Goal: Task Accomplishment & Management: Manage account settings

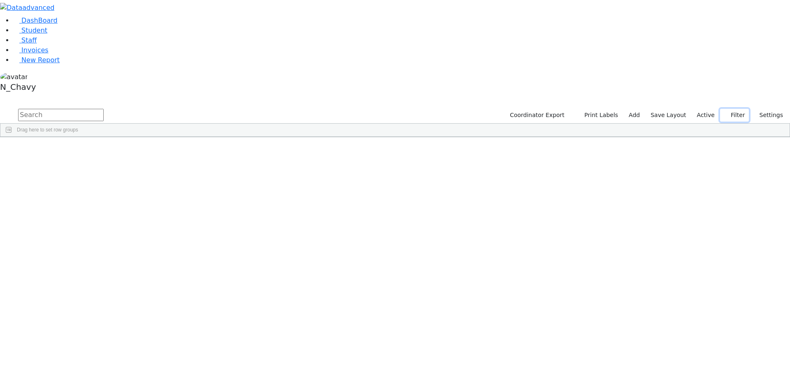
click at [727, 112] on icon "button" at bounding box center [726, 114] width 5 height 5
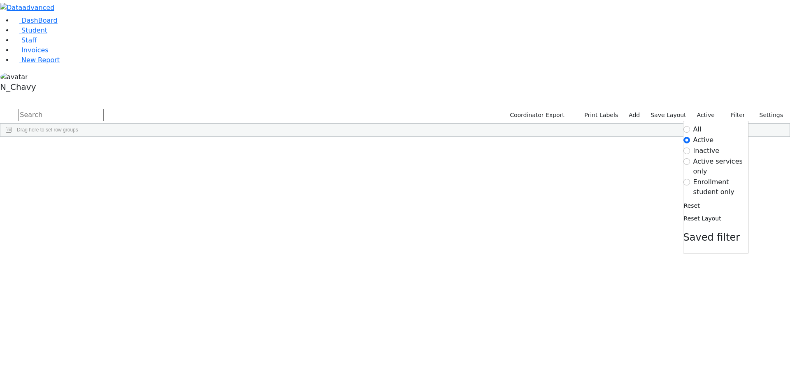
click at [710, 177] on label "Enrollment student only" at bounding box center [720, 187] width 55 height 20
click at [690, 179] on input "Enrollment student only" at bounding box center [687, 182] width 7 height 7
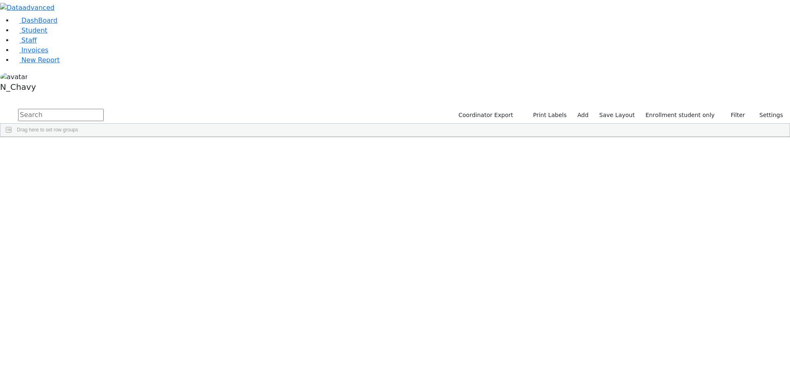
scroll to position [165, 0]
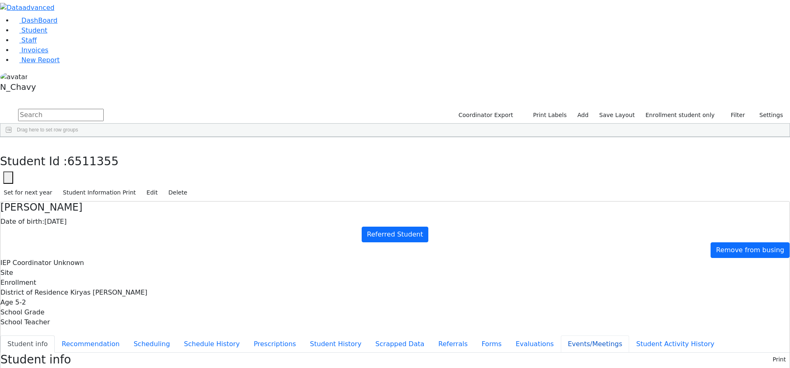
click at [561, 335] on button "Events/Meetings" at bounding box center [595, 343] width 68 height 17
click at [431, 335] on button "Referrals" at bounding box center [452, 343] width 43 height 17
click at [55, 335] on button "Student info" at bounding box center [27, 343] width 54 height 17
click at [12, 137] on button "button" at bounding box center [6, 145] width 12 height 17
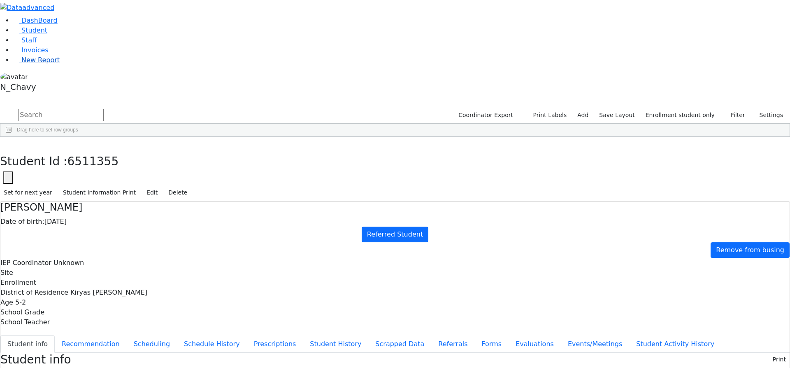
click at [34, 64] on span "New Report" at bounding box center [40, 60] width 38 height 8
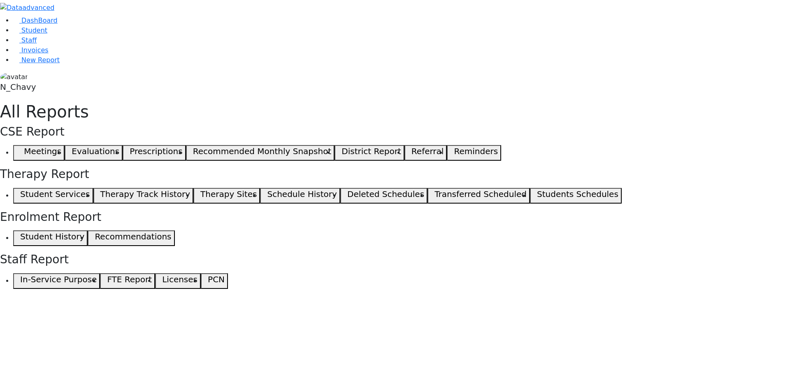
click at [20, 148] on span "button" at bounding box center [18, 153] width 4 height 10
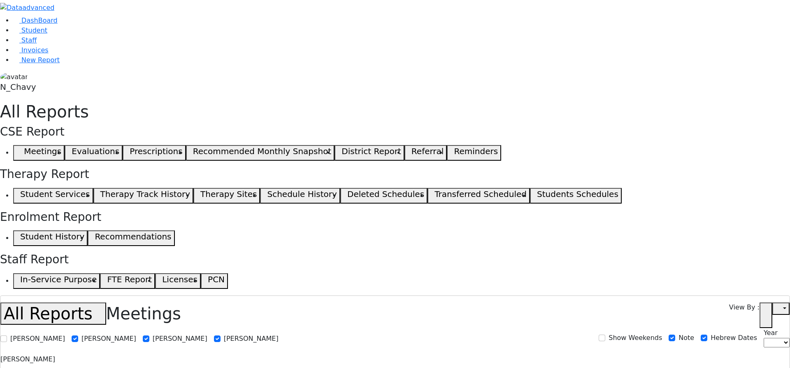
select select
click at [33, 34] on span "Student" at bounding box center [34, 30] width 26 height 8
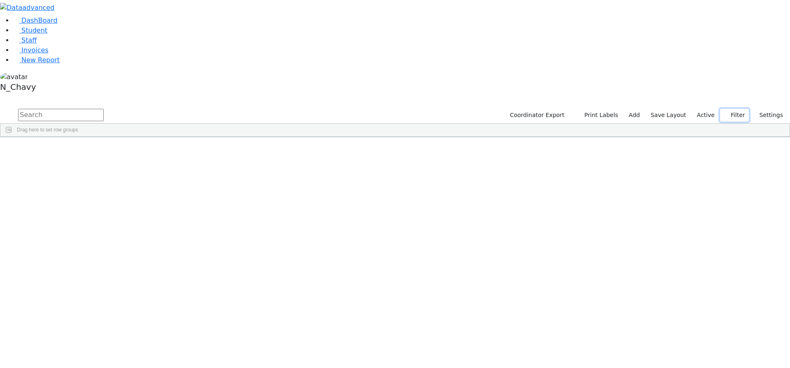
click at [743, 109] on button "Filter" at bounding box center [734, 115] width 29 height 13
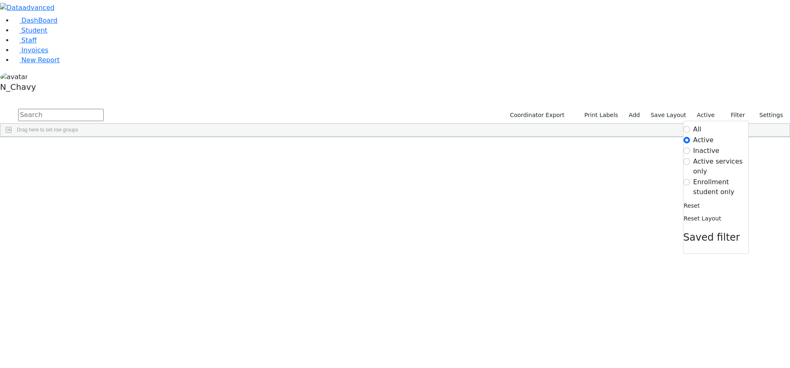
click at [711, 177] on label "Enrollment student only" at bounding box center [720, 187] width 55 height 20
click at [690, 179] on input "Enrollment student only" at bounding box center [687, 182] width 7 height 7
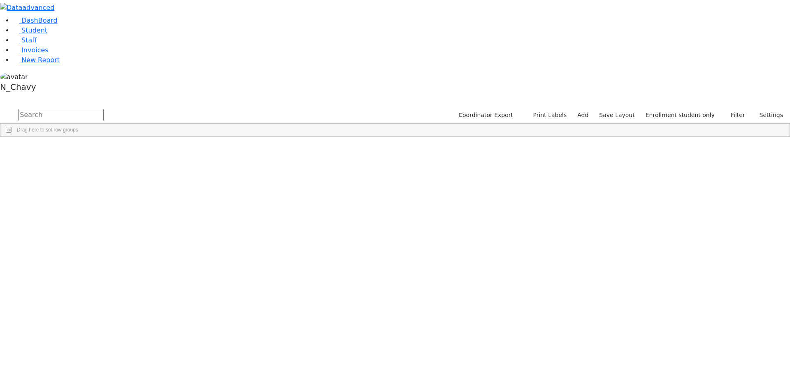
scroll to position [165, 0]
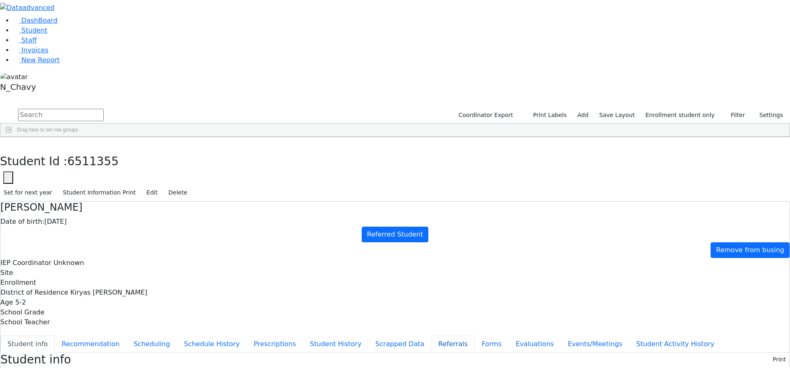
click at [431, 335] on button "Referrals" at bounding box center [452, 343] width 43 height 17
click at [55, 335] on button "Student info" at bounding box center [27, 343] width 54 height 17
click at [12, 137] on button "button" at bounding box center [6, 145] width 12 height 17
click at [104, 109] on input "text" at bounding box center [61, 115] width 86 height 12
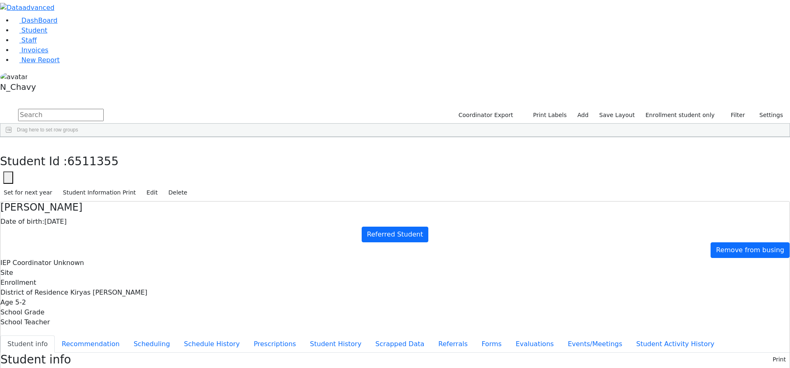
scroll to position [165, 0]
click at [127, 251] on div "Yisrael" at bounding box center [105, 257] width 42 height 12
click at [161, 186] on button "Edit" at bounding box center [152, 192] width 19 height 13
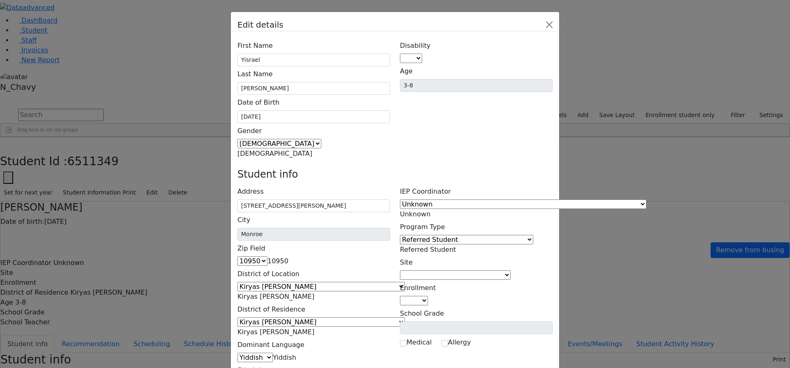
scroll to position [53, 0]
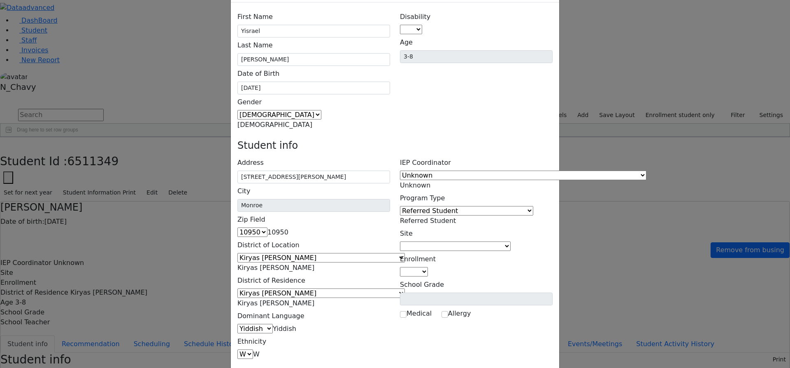
scroll to position [37, 0]
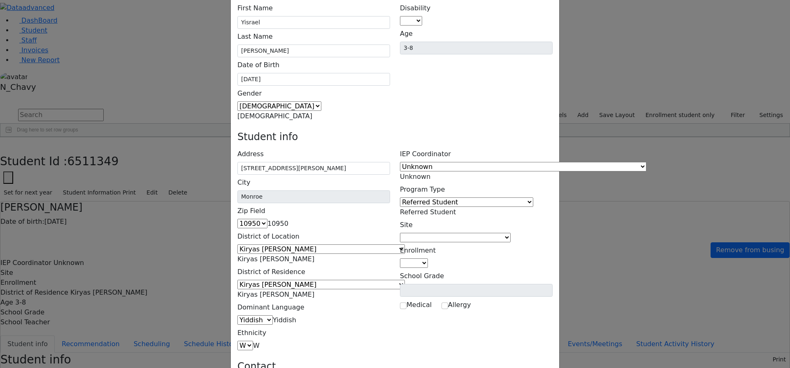
type input "ak3240942@gmail.com"
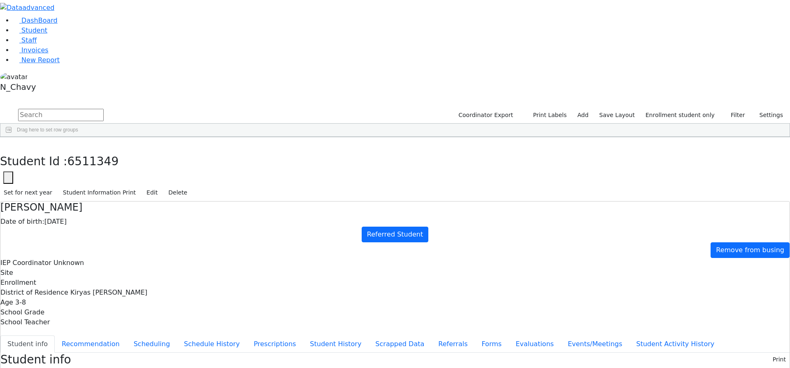
scroll to position [0, 0]
